Goal: Navigation & Orientation: Find specific page/section

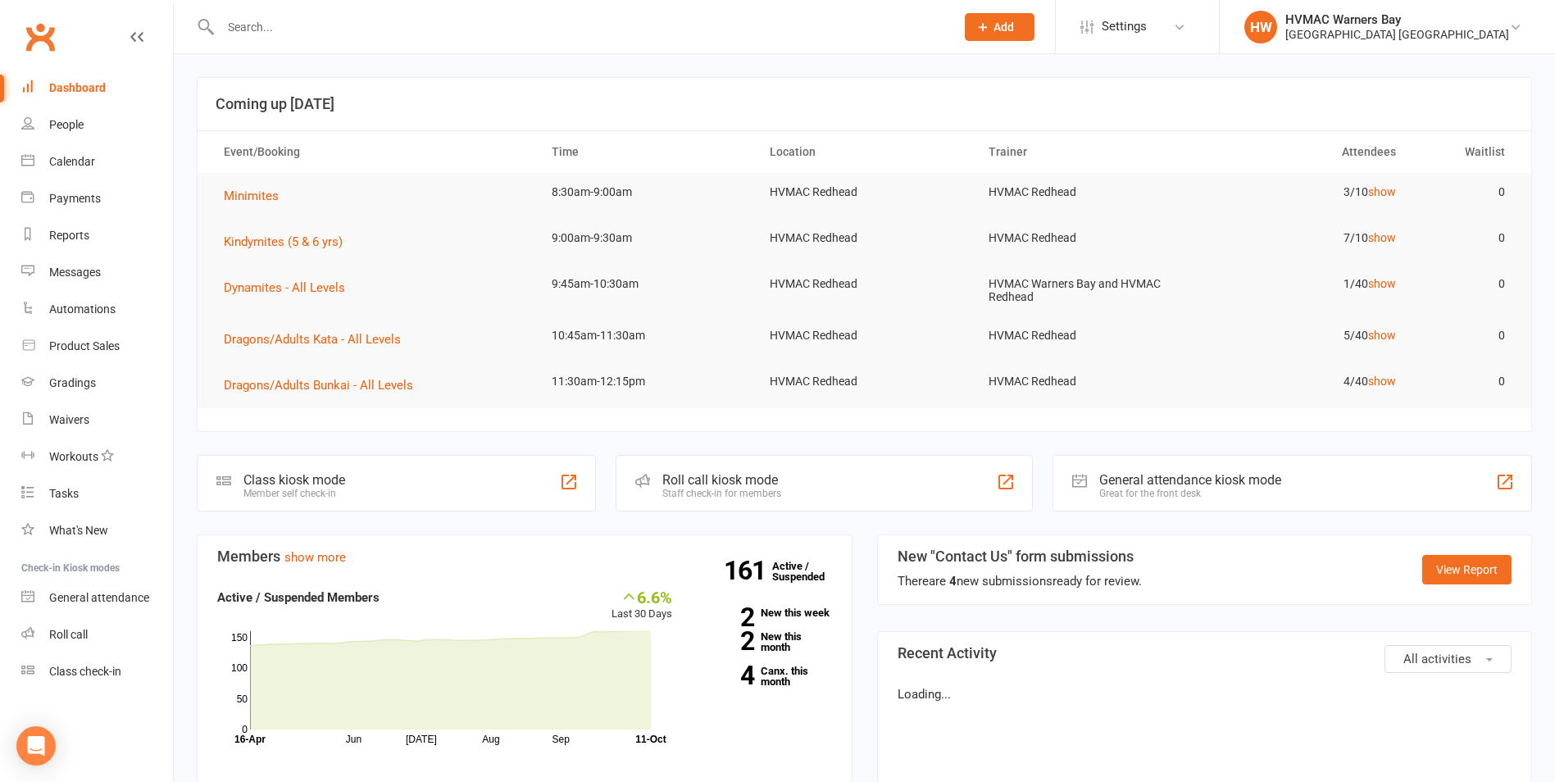
click at [88, 160] on div "Calendar" at bounding box center [72, 161] width 46 height 13
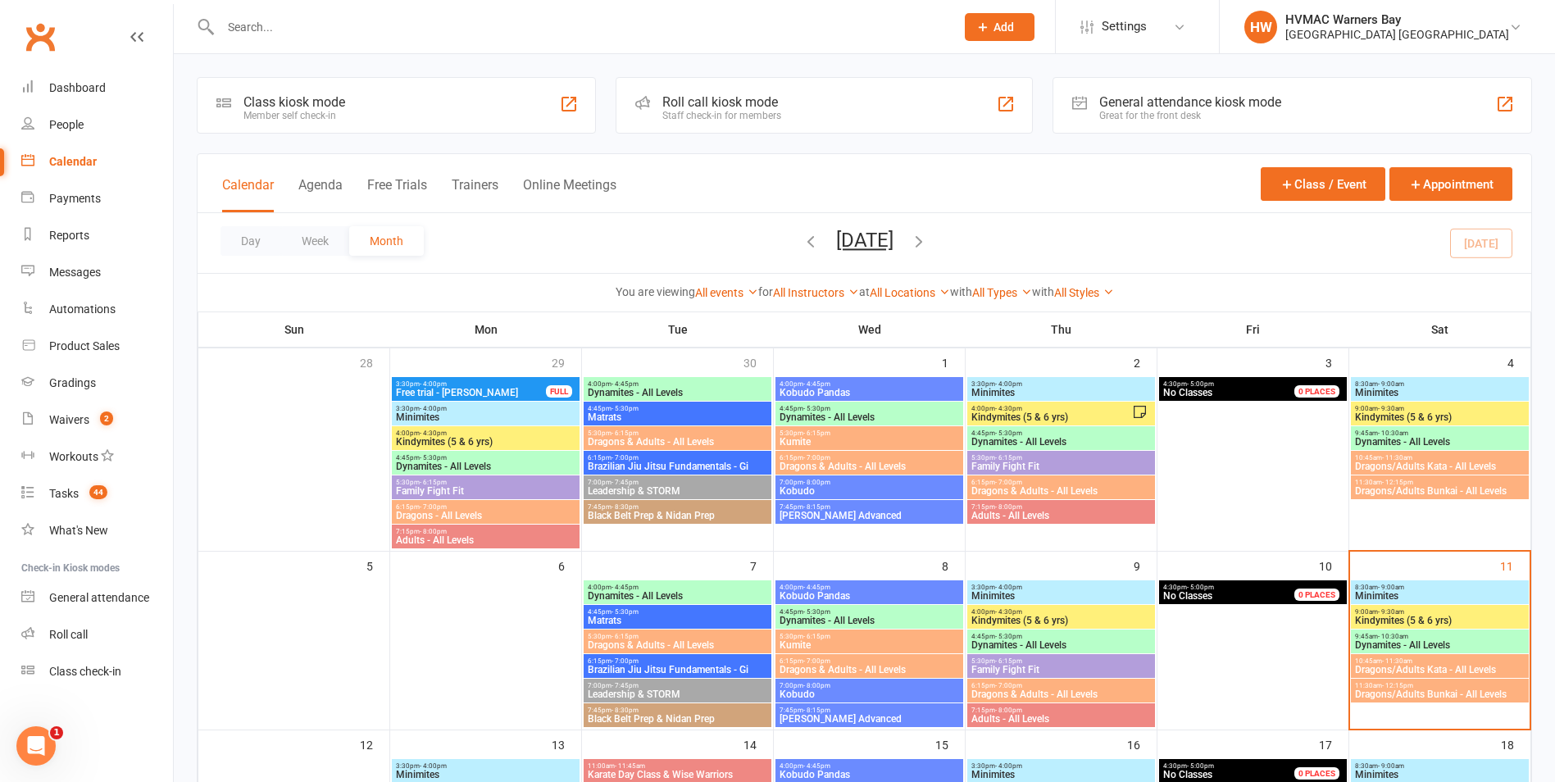
click at [1411, 591] on div "8:30am - 9:00am Minimites" at bounding box center [1440, 593] width 178 height 24
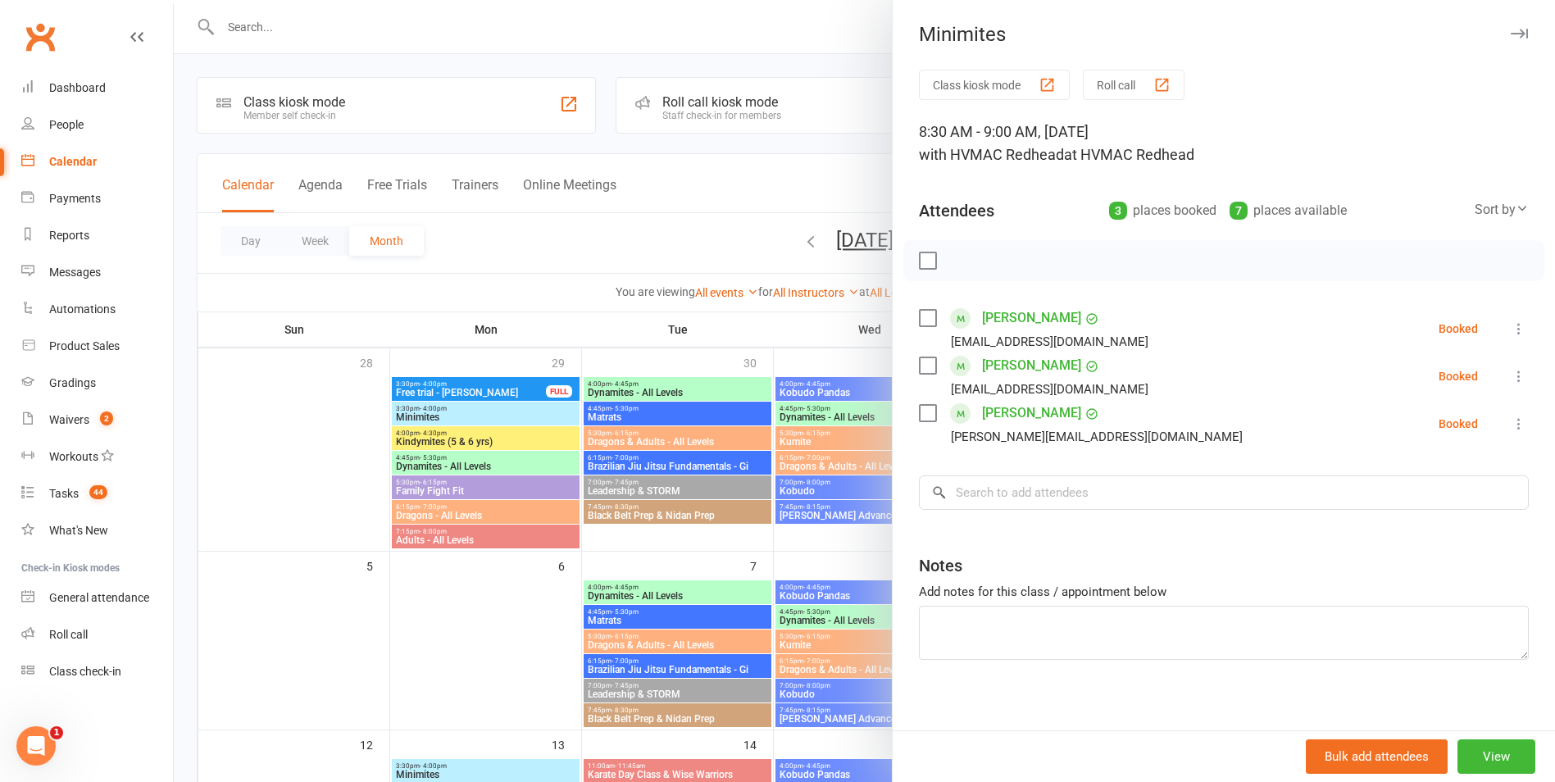
click at [813, 490] on div at bounding box center [865, 391] width 1382 height 782
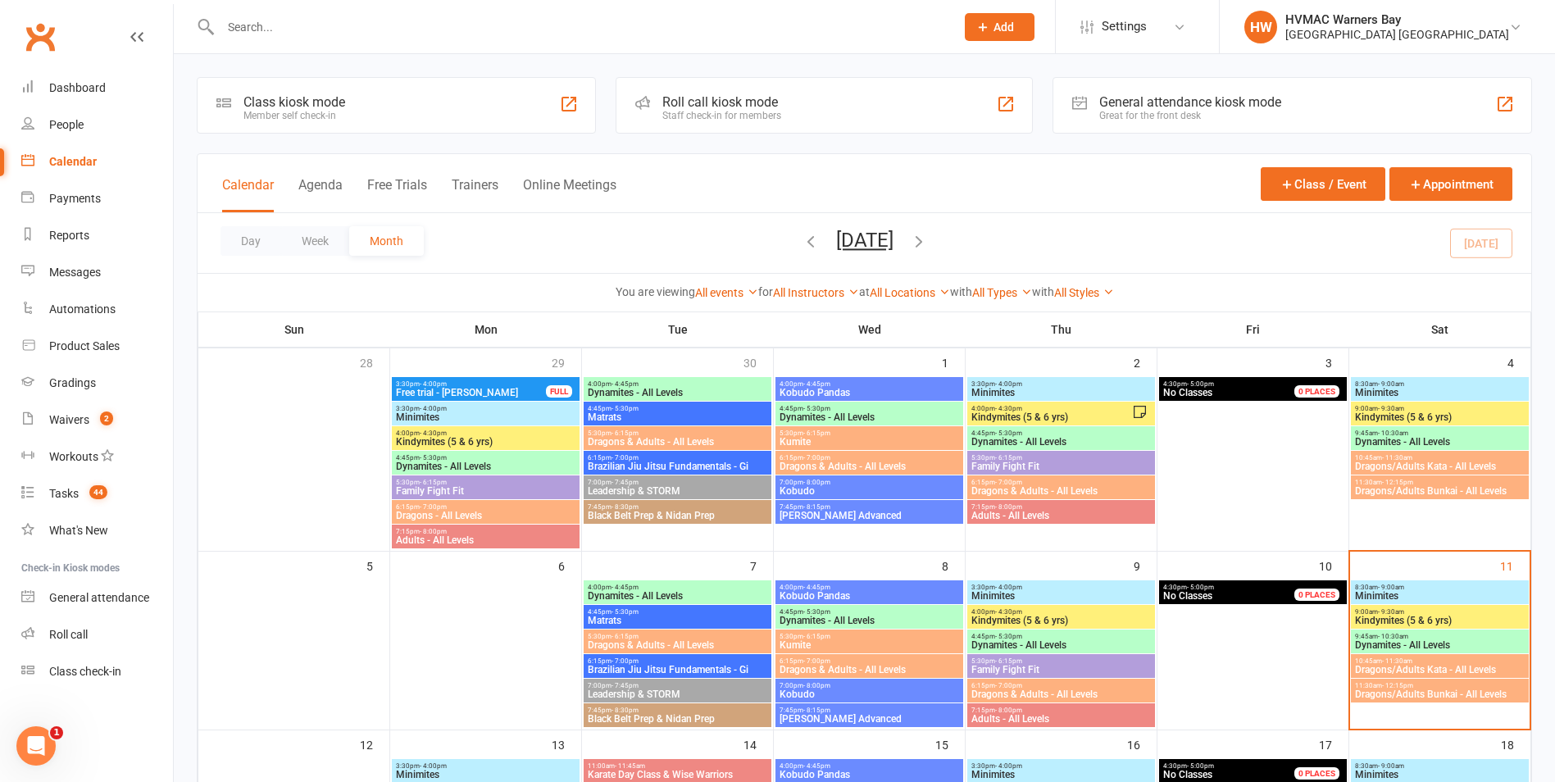
click at [1447, 612] on span "9:00am - 9:30am" at bounding box center [1440, 611] width 171 height 7
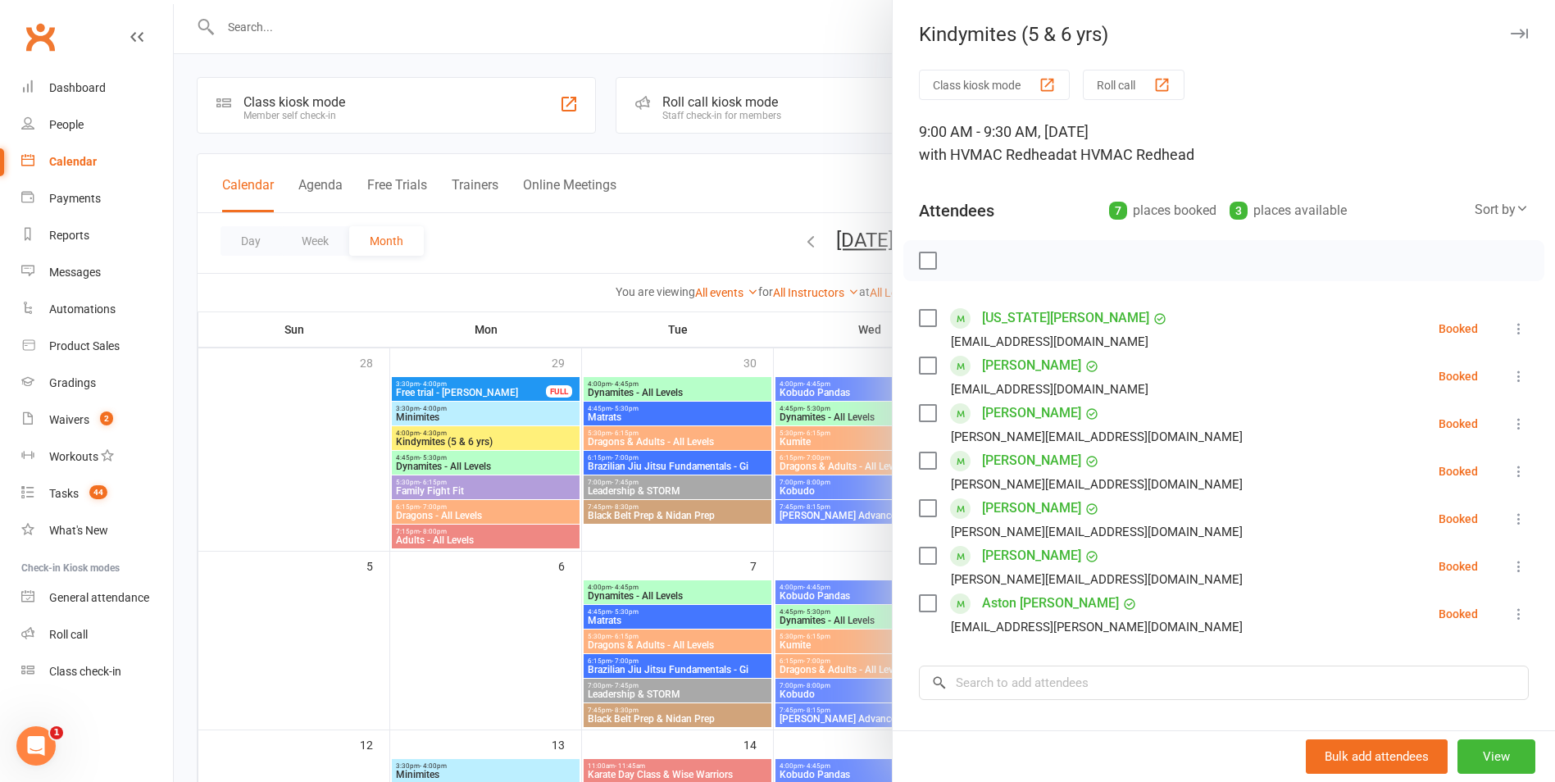
drag, startPoint x: 801, startPoint y: 505, endPoint x: 881, endPoint y: 547, distance: 89.9
click at [800, 506] on div at bounding box center [865, 391] width 1382 height 782
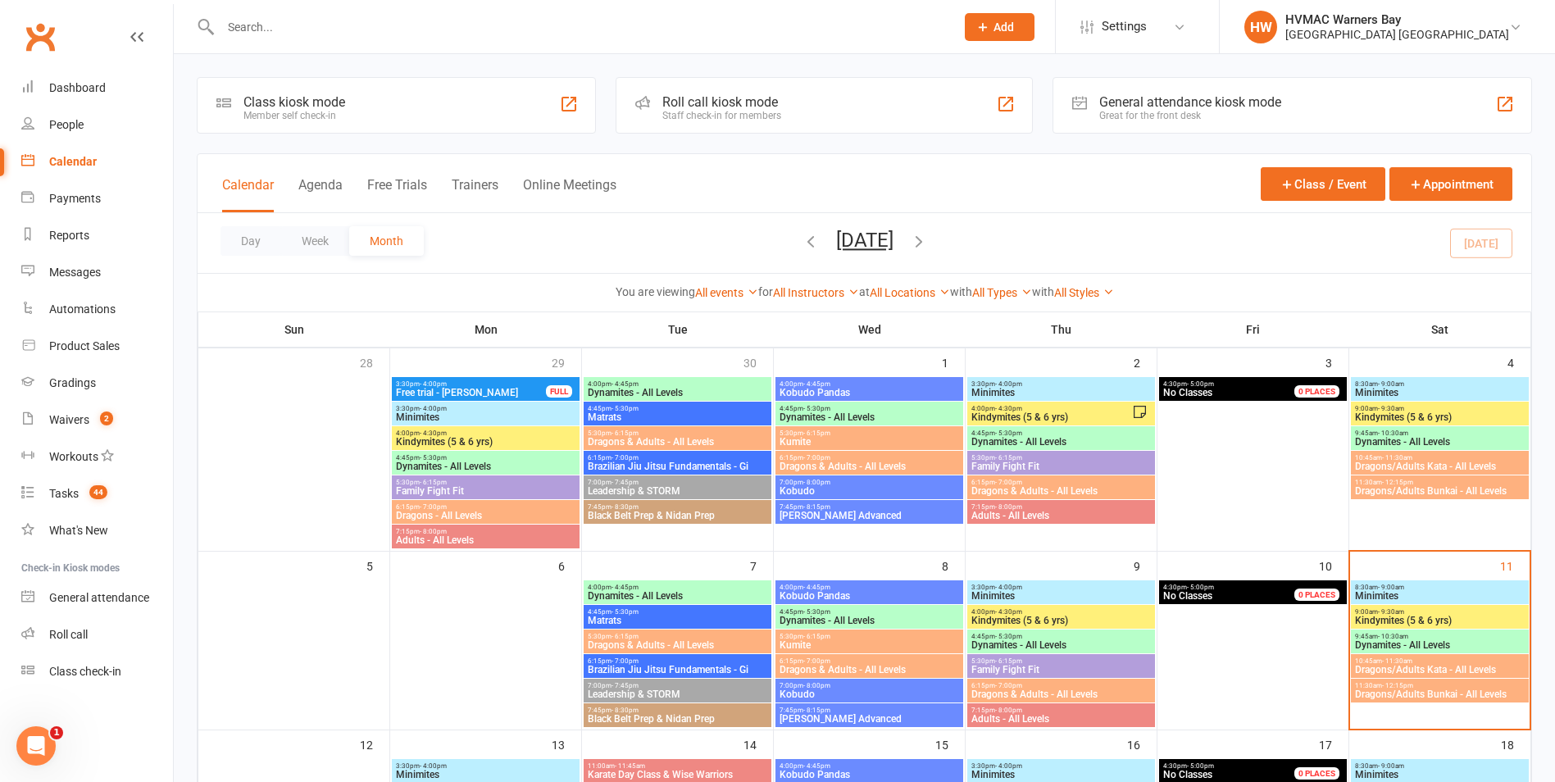
click at [1445, 588] on span "8:30am - 9:00am" at bounding box center [1440, 587] width 171 height 7
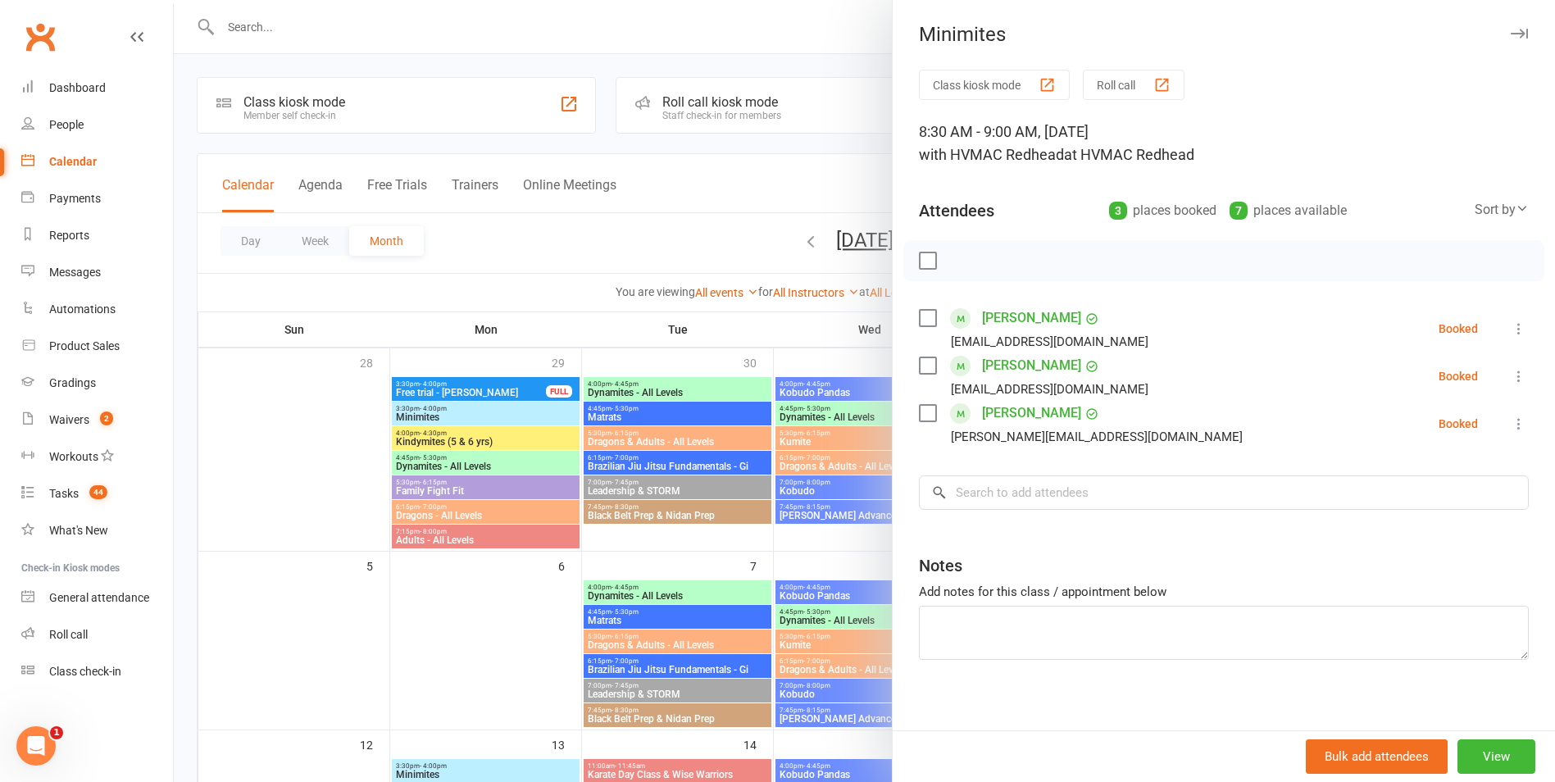
click at [1023, 365] on link "[PERSON_NAME]" at bounding box center [1031, 366] width 99 height 26
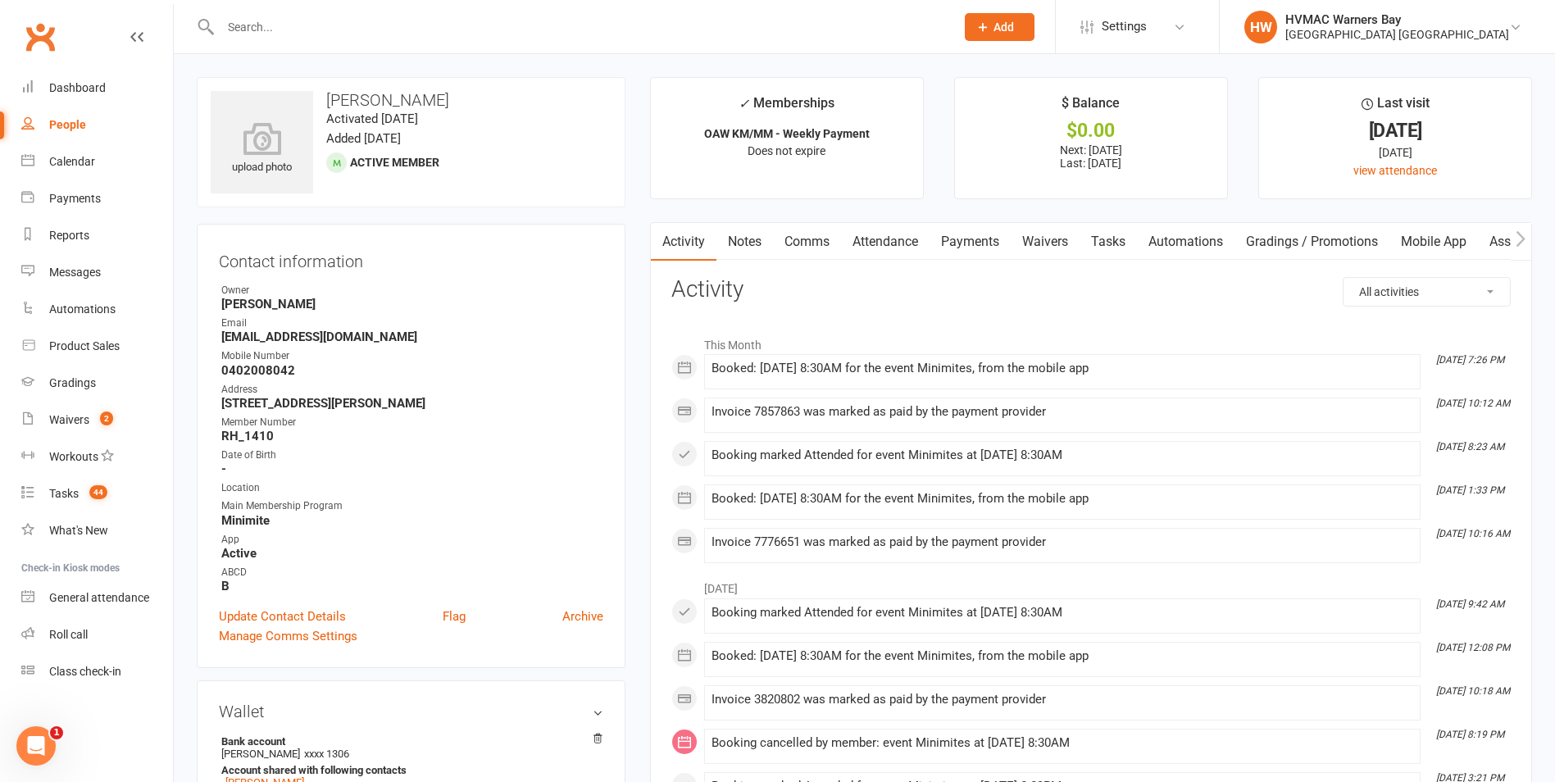
click at [1047, 250] on link "Waivers" at bounding box center [1045, 242] width 69 height 38
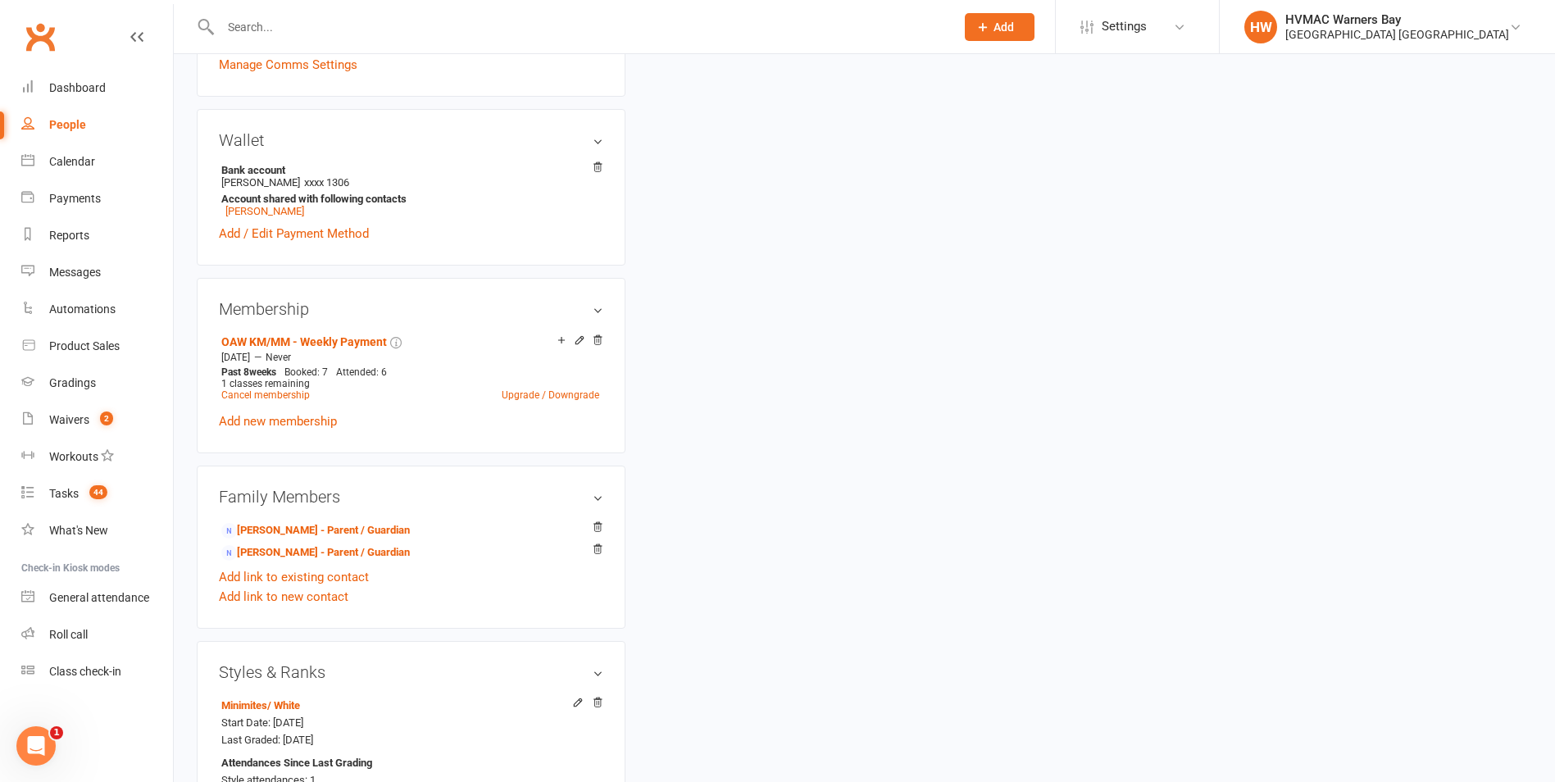
scroll to position [574, 0]
click at [127, 155] on link "Calendar" at bounding box center [97, 161] width 152 height 37
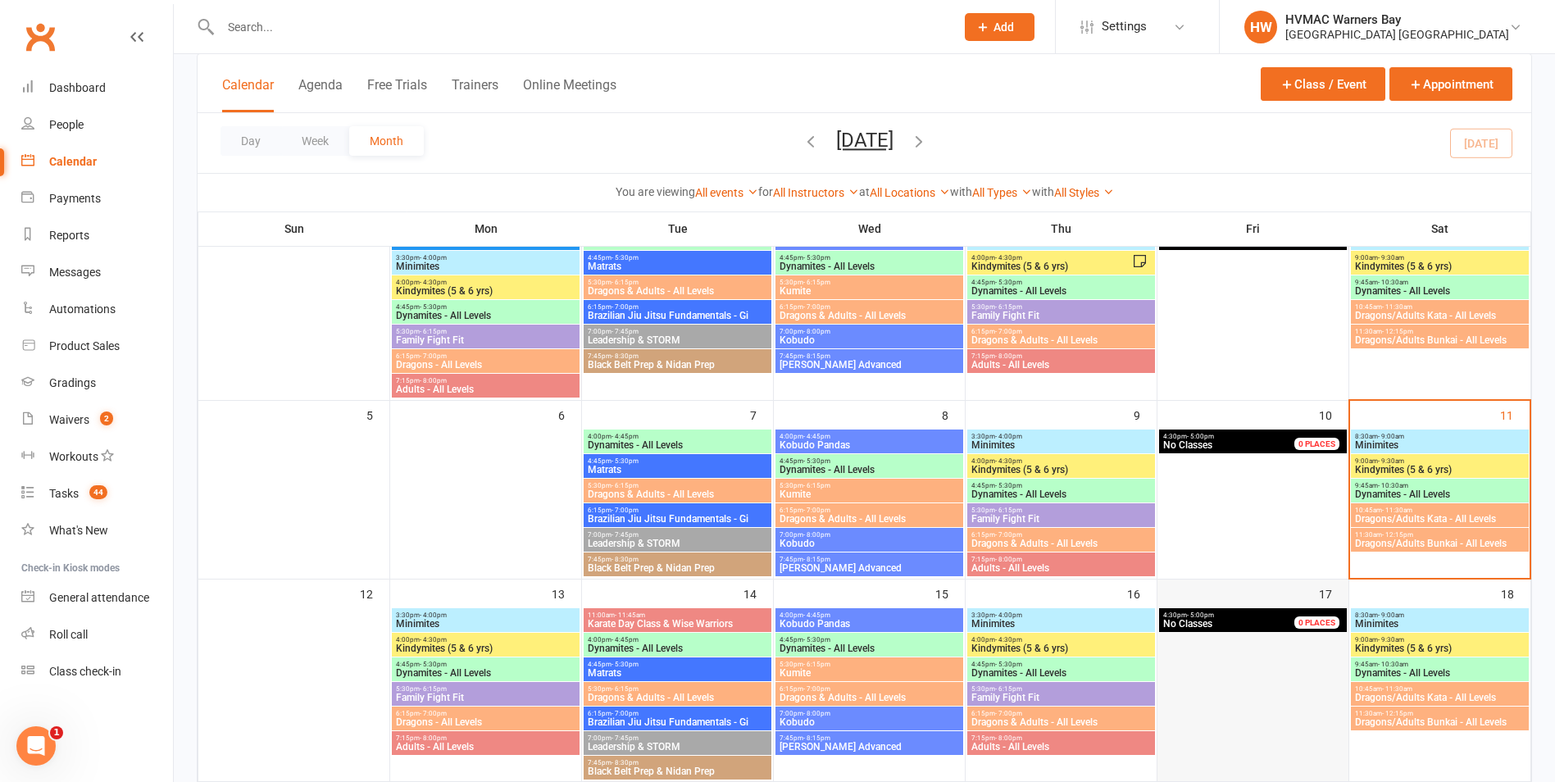
scroll to position [164, 0]
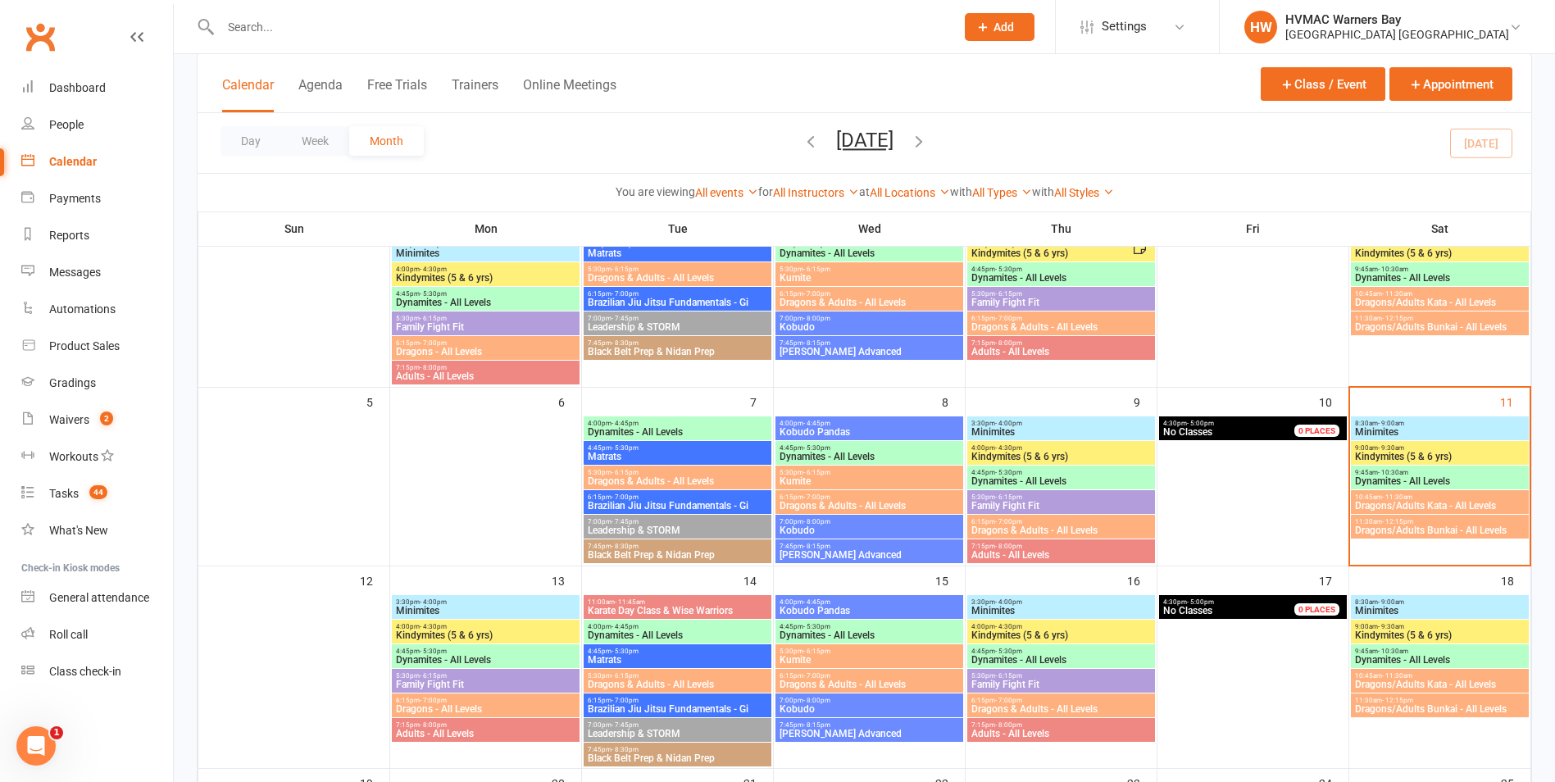
click at [1016, 424] on span "- 4:00pm" at bounding box center [1008, 423] width 27 height 7
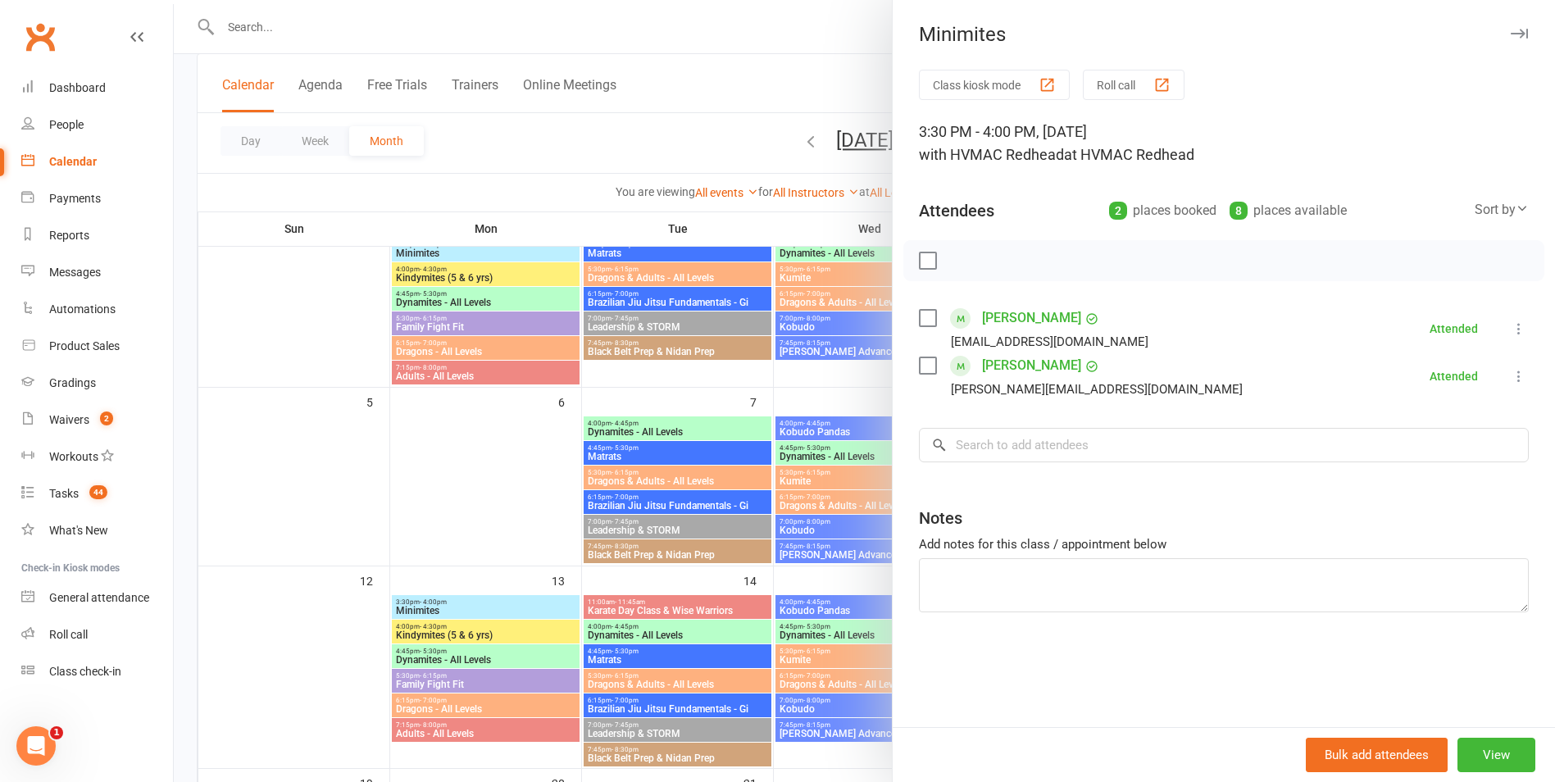
click at [862, 481] on div at bounding box center [865, 391] width 1382 height 782
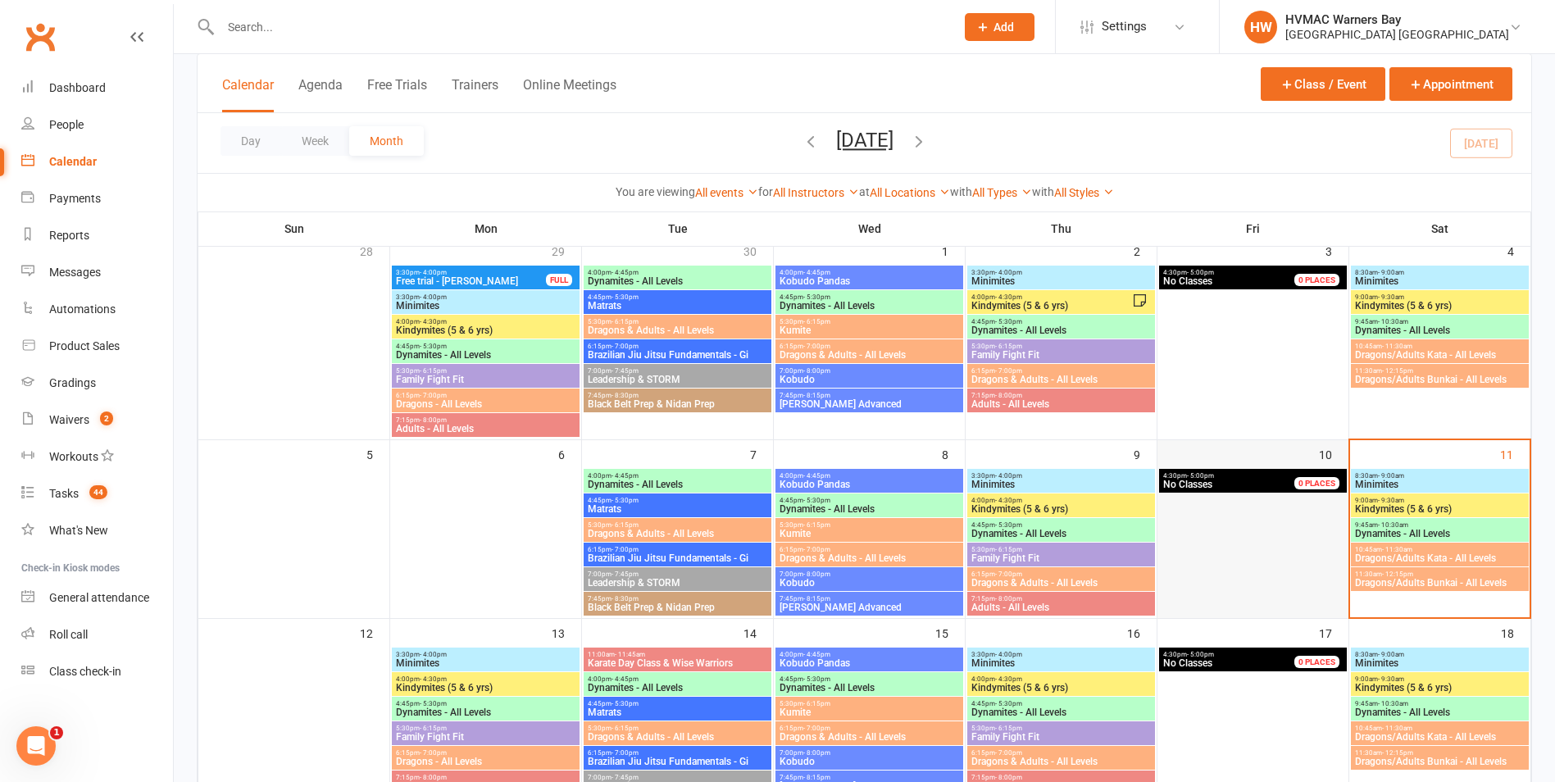
scroll to position [82, 0]
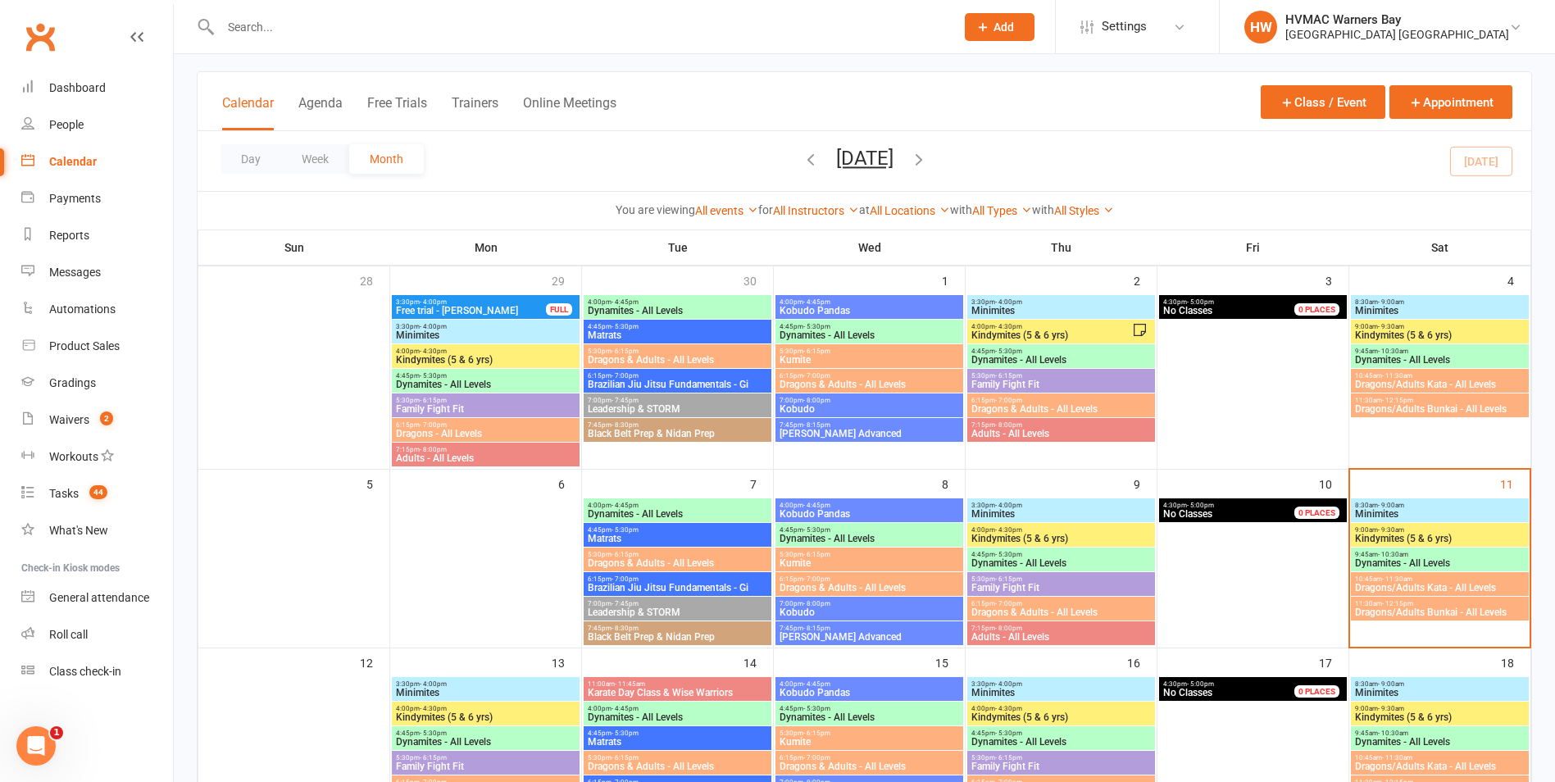
click at [1075, 307] on span "Minimites" at bounding box center [1061, 311] width 181 height 10
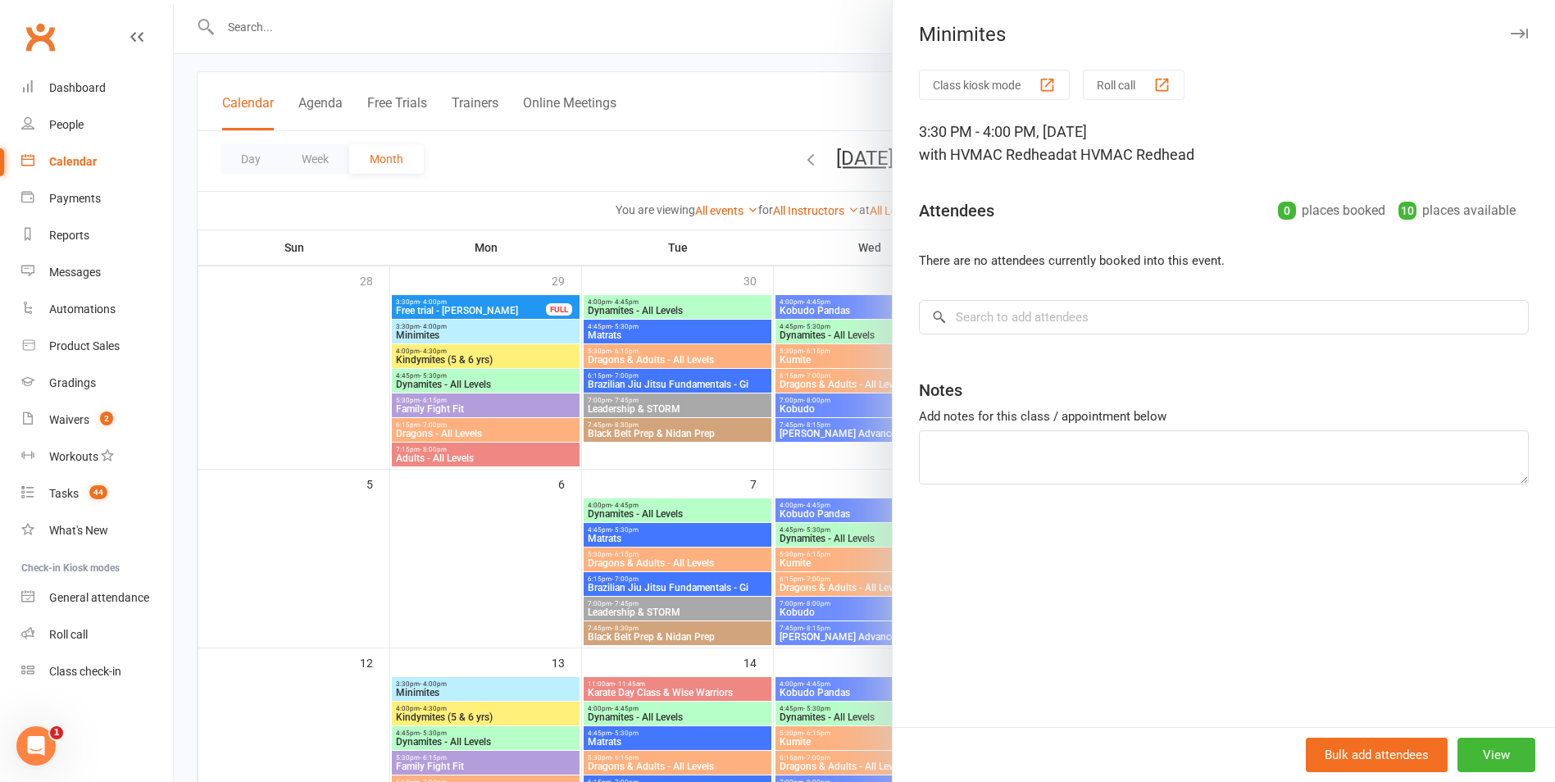
click at [849, 408] on div at bounding box center [865, 391] width 1382 height 782
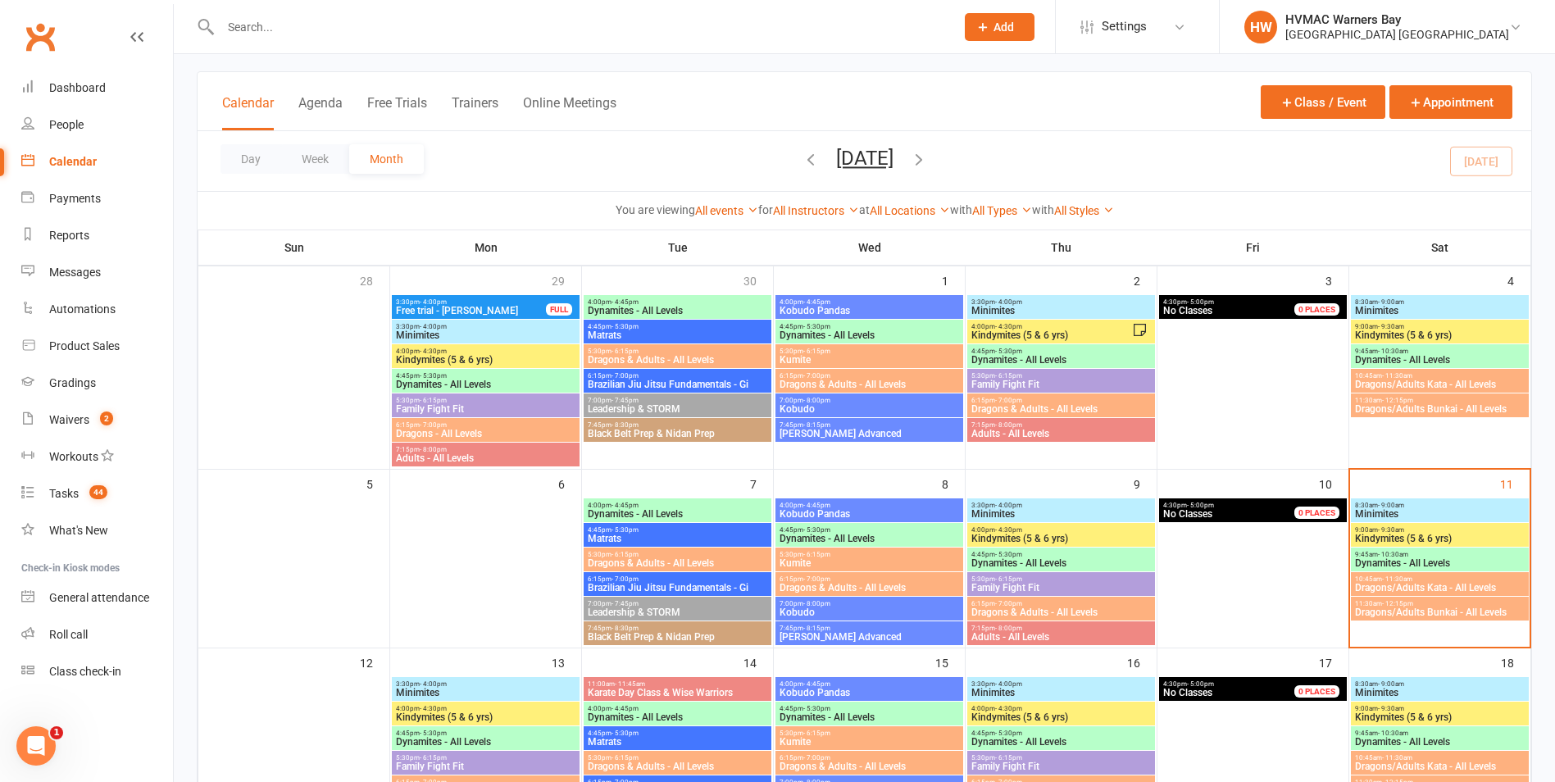
click at [1442, 510] on span "Minimites" at bounding box center [1440, 514] width 171 height 10
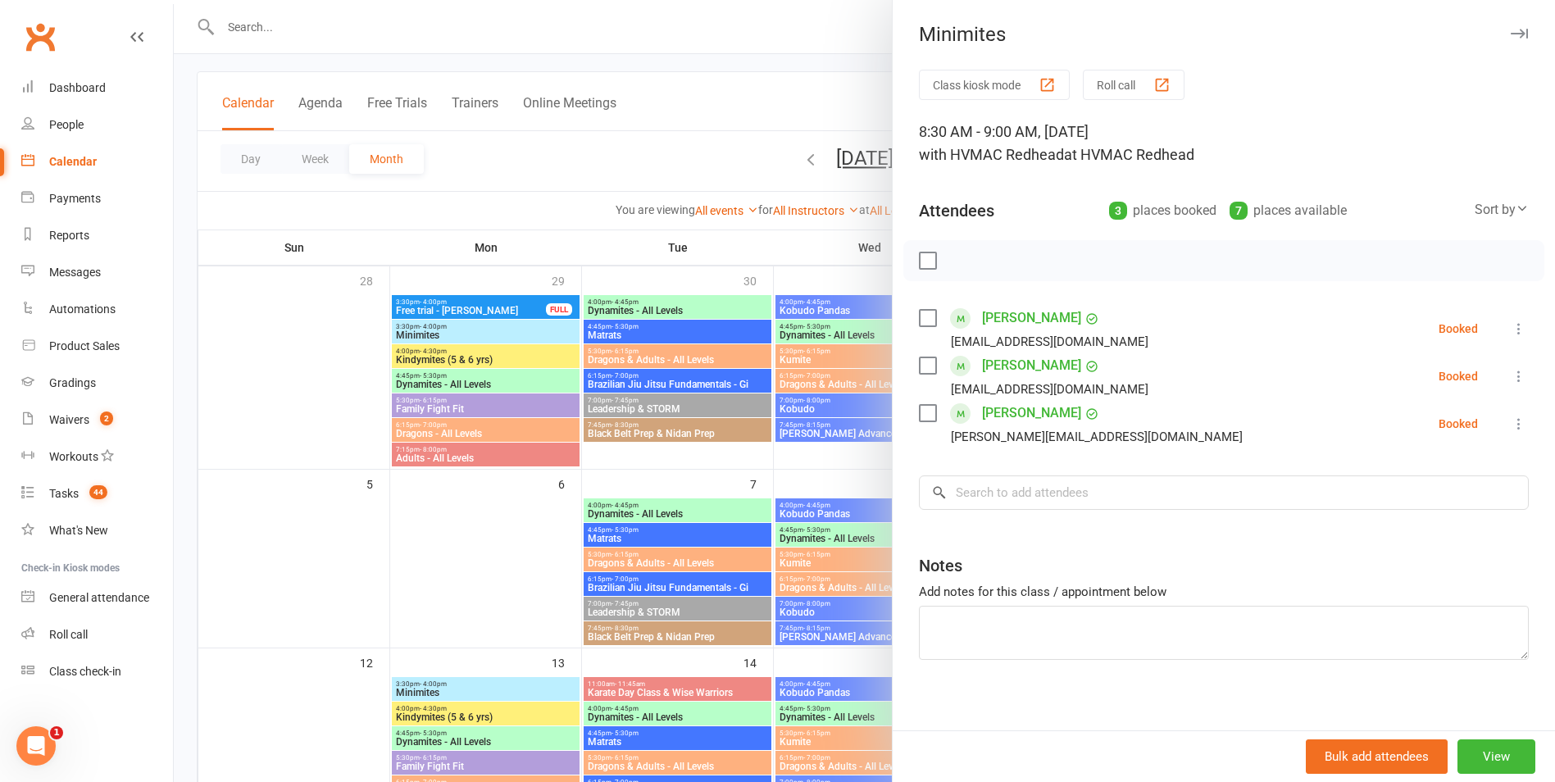
click at [672, 488] on div at bounding box center [865, 391] width 1382 height 782
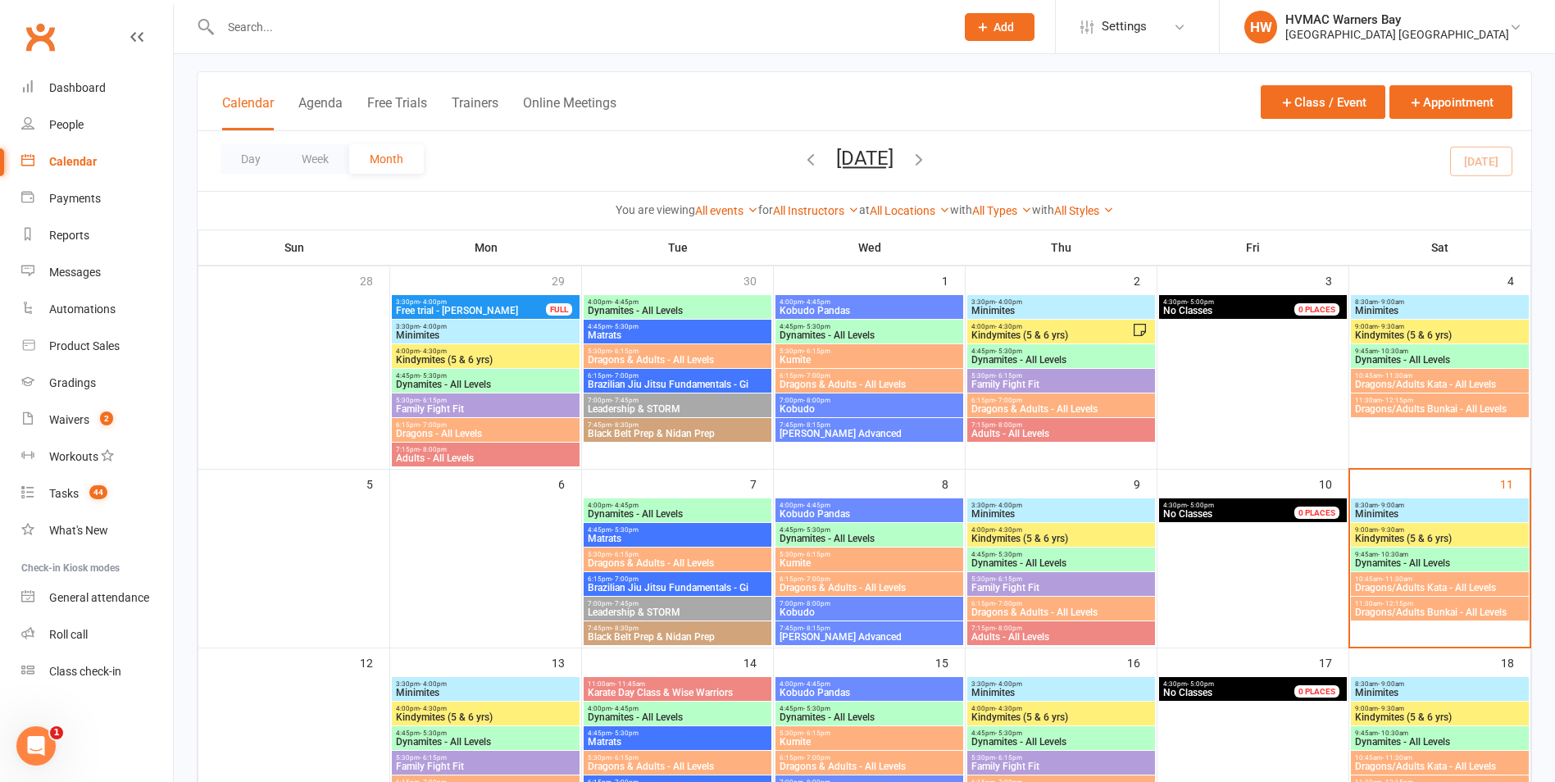
click at [1406, 537] on span "Kindymites (5 & 6 yrs)" at bounding box center [1440, 539] width 171 height 10
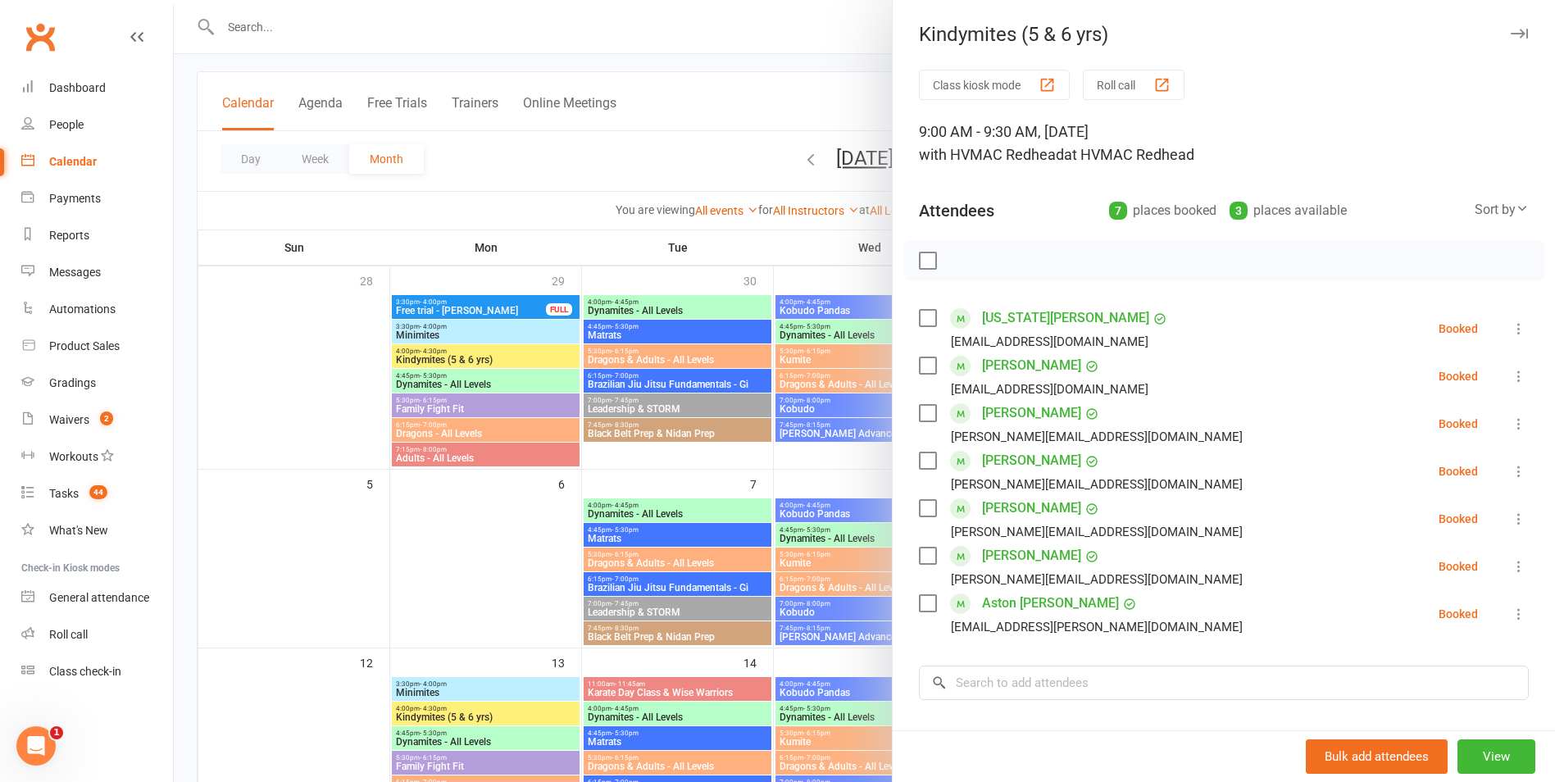
click at [841, 607] on div at bounding box center [865, 391] width 1382 height 782
